Goal: Use online tool/utility: Utilize a website feature to perform a specific function

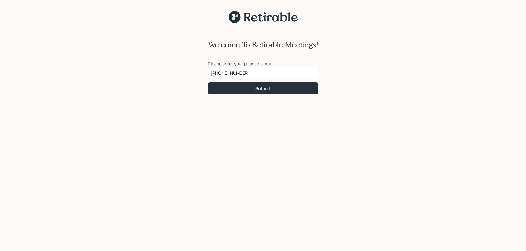
drag, startPoint x: 218, startPoint y: 76, endPoint x: 225, endPoint y: 73, distance: 7.3
click at [219, 76] on input "[PHONE_NUMBER]" at bounding box center [263, 73] width 110 height 12
type input "[PHONE_NUMBER]"
click at [288, 95] on div "Welcome To Retirable Meetings! Please enter your phone number [PHONE_NUMBER] Su…" at bounding box center [262, 61] width 121 height 76
click at [237, 89] on button "Submit" at bounding box center [263, 89] width 110 height 12
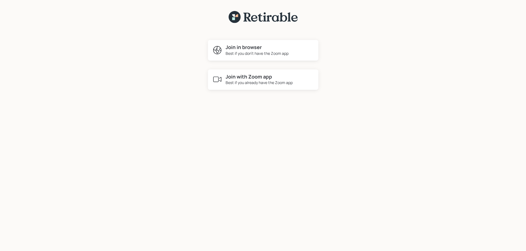
click at [241, 79] on h4 "Join with Zoom app" at bounding box center [258, 77] width 67 height 6
